Goal: Check status: Check status

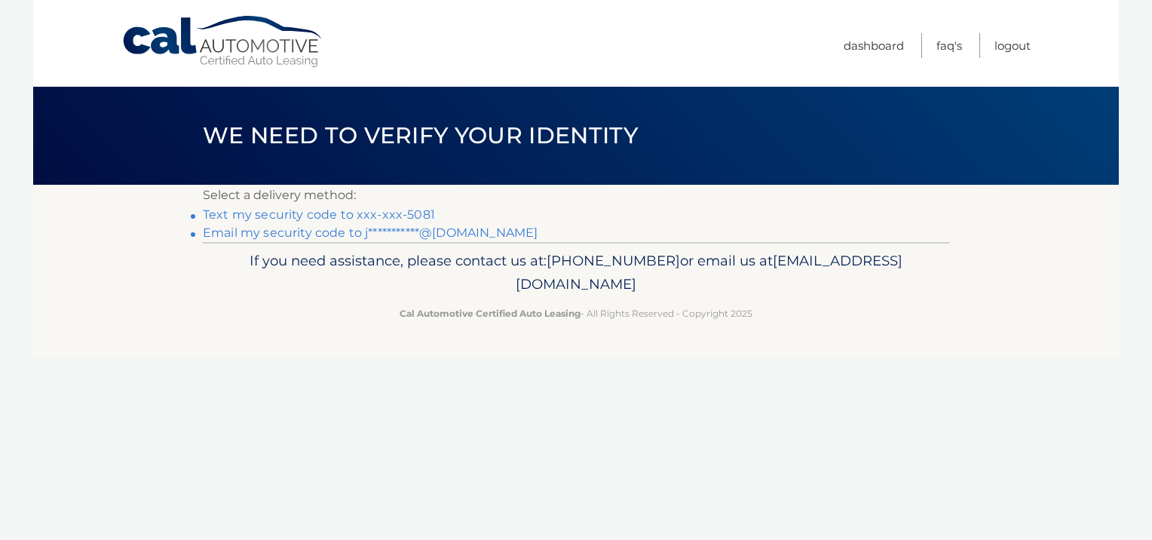
click at [392, 217] on link "Text my security code to xxx-xxx-5081" at bounding box center [319, 214] width 232 height 14
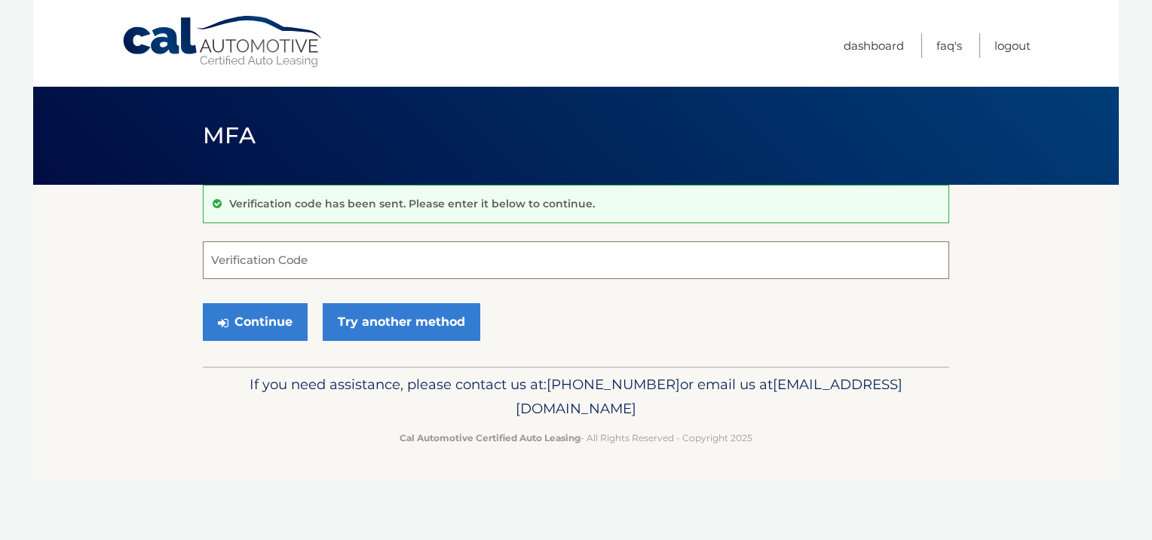
click at [354, 256] on input "Verification Code" at bounding box center [576, 260] width 746 height 38
type input "692183"
click at [280, 313] on button "Continue" at bounding box center [255, 322] width 105 height 38
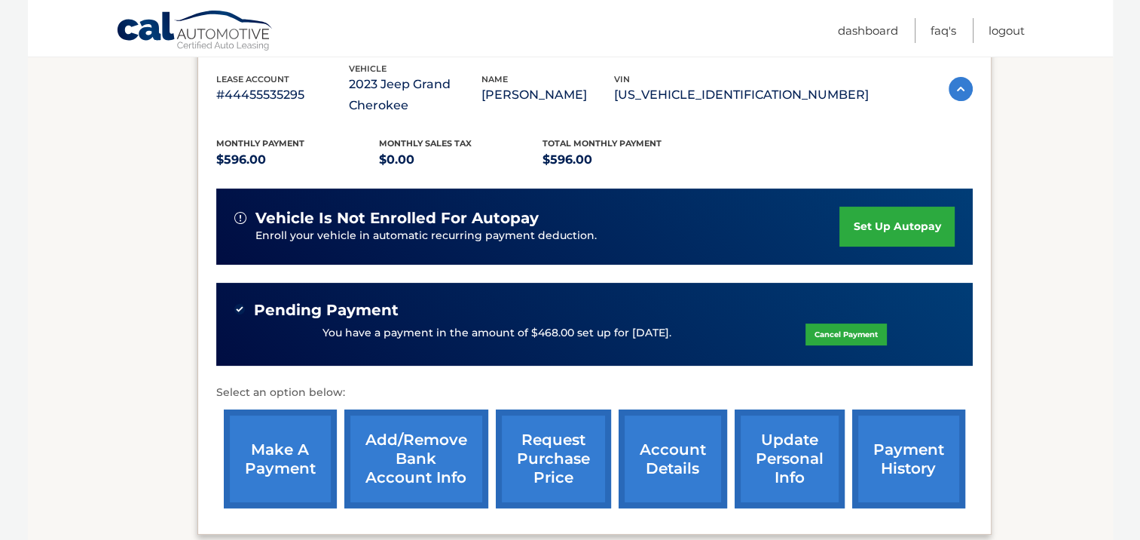
scroll to position [271, 0]
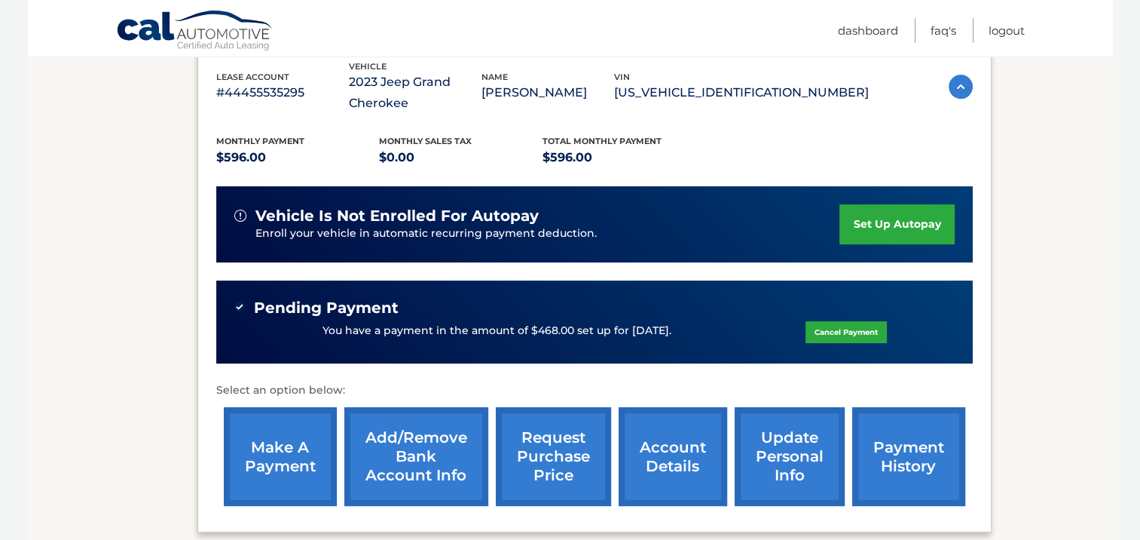
click at [903, 445] on link "payment history" at bounding box center [908, 456] width 113 height 99
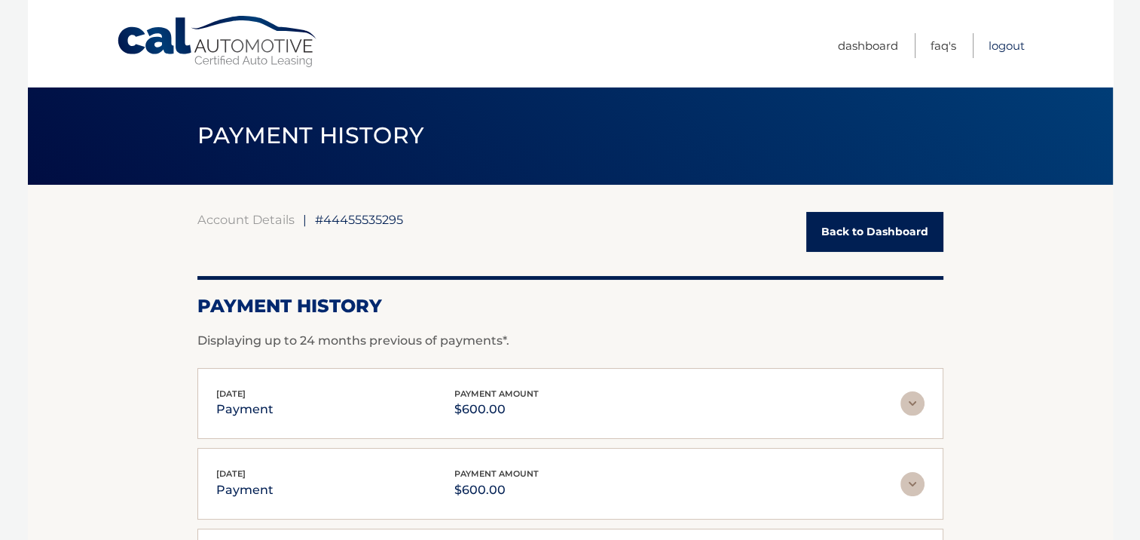
click at [1007, 46] on link "Logout" at bounding box center [1007, 45] width 36 height 25
